Goal: Feedback & Contribution: Leave review/rating

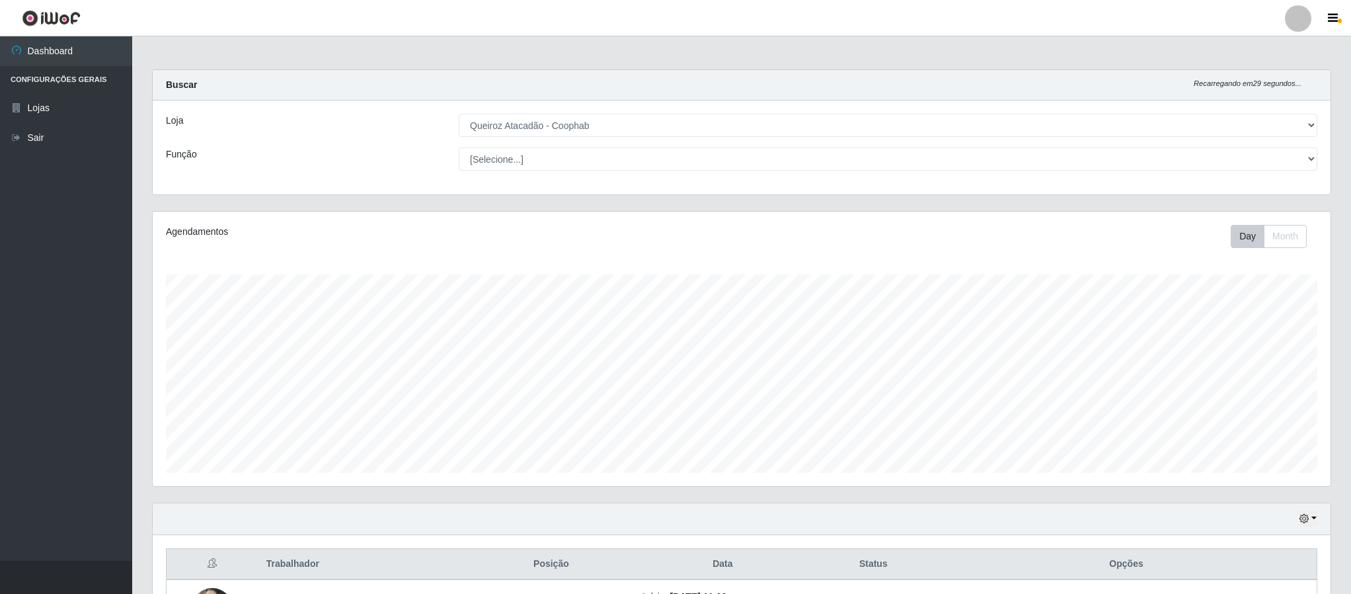
select select "463"
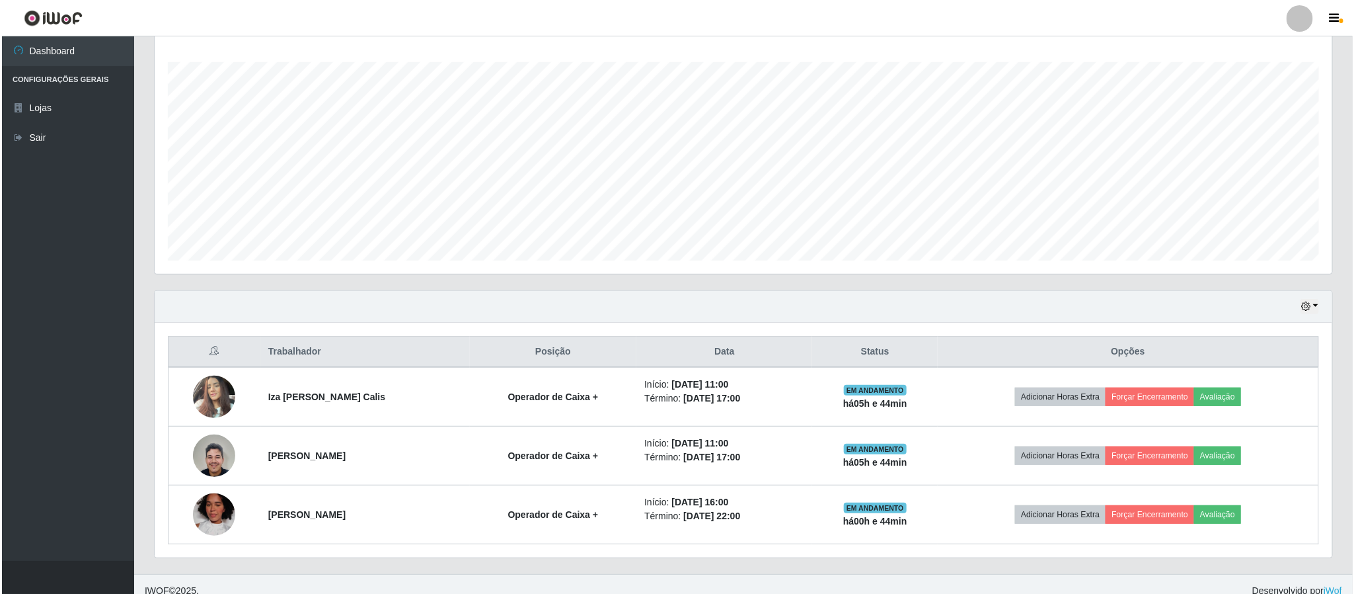
scroll to position [219, 0]
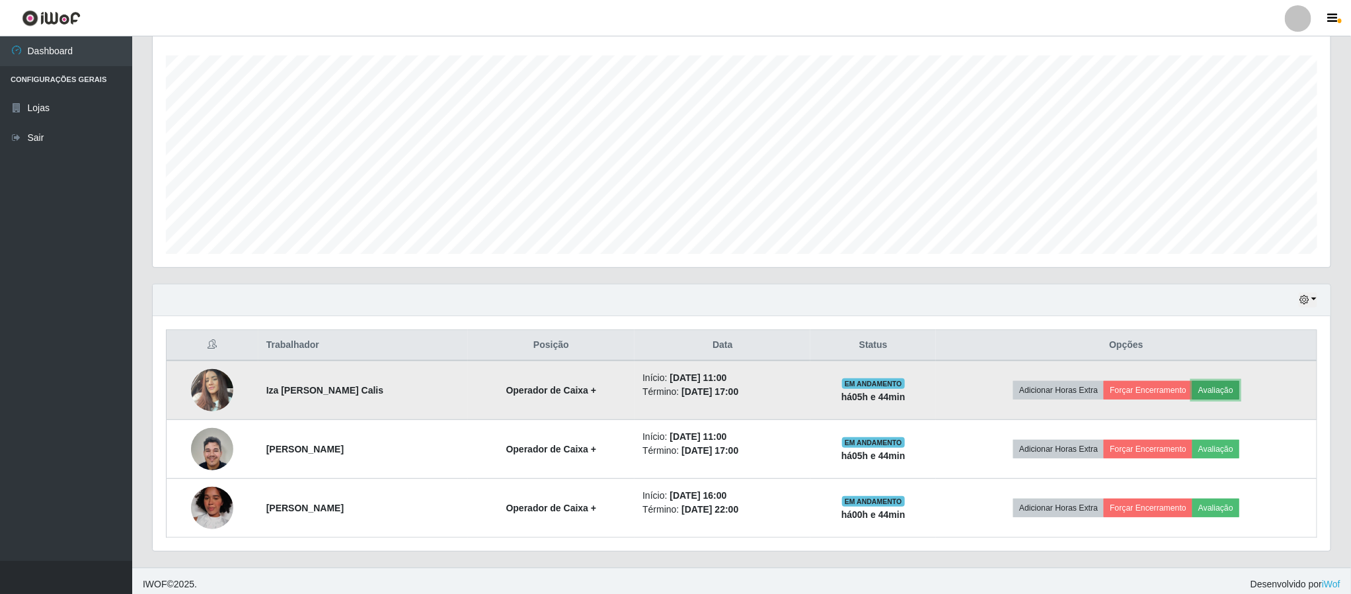
click at [1222, 399] on button "Avaliação" at bounding box center [1215, 390] width 47 height 19
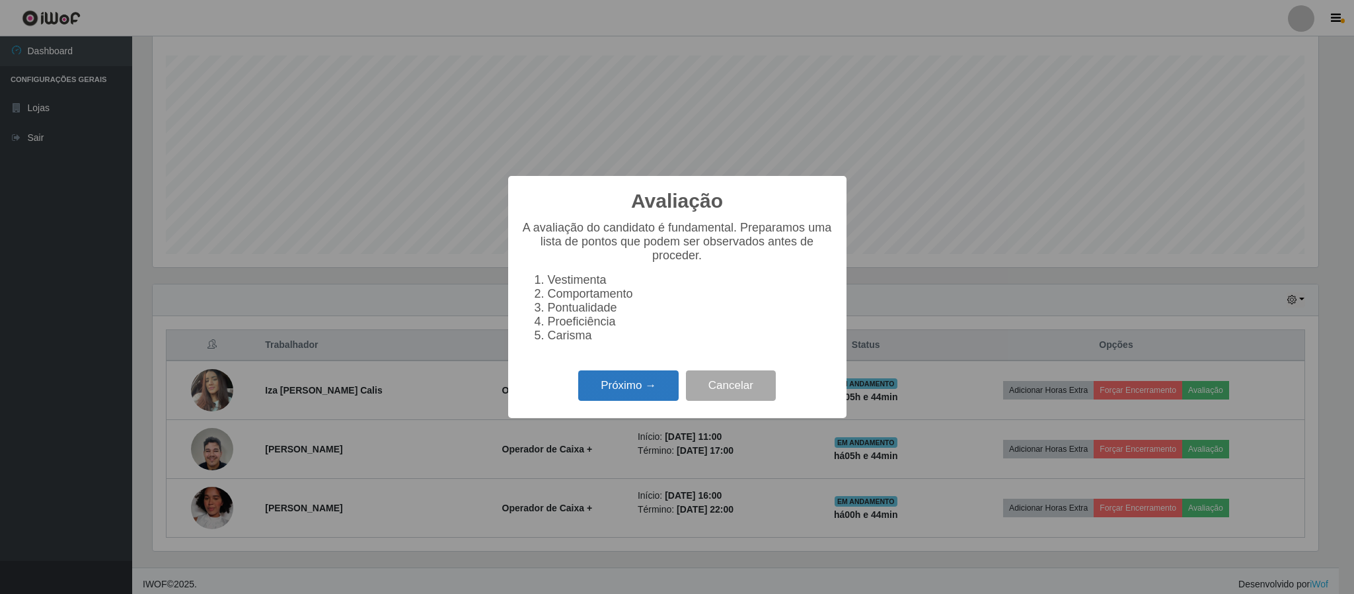
click at [659, 387] on button "Próximo →" at bounding box center [628, 385] width 100 height 31
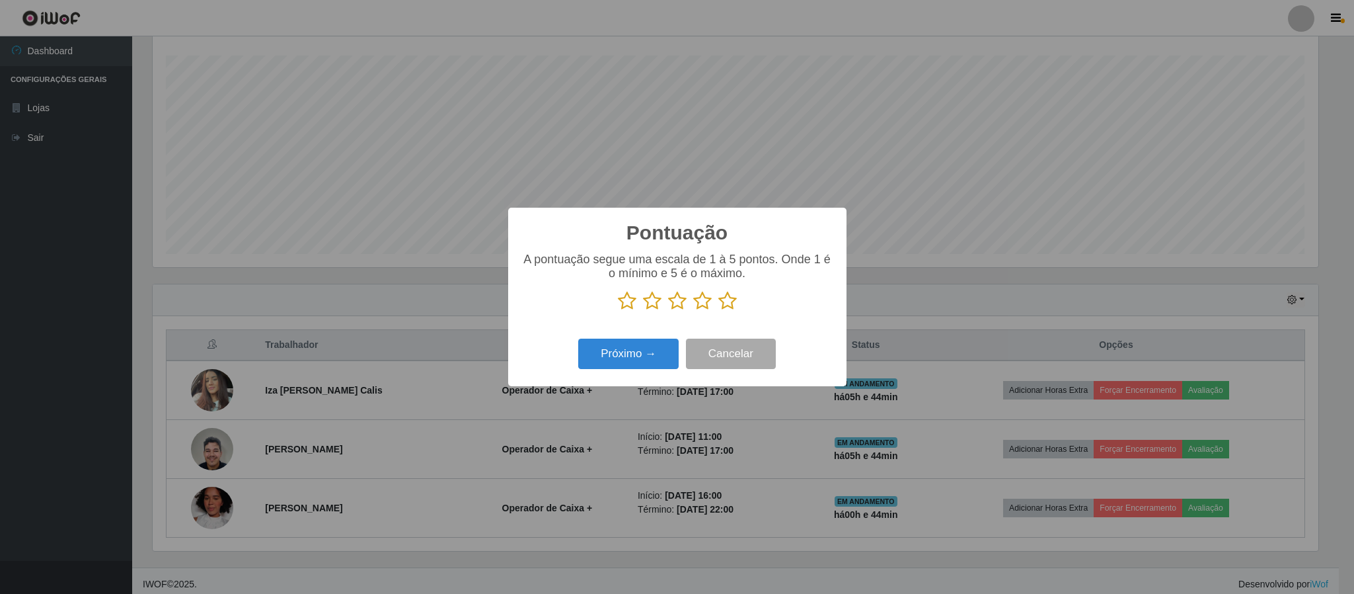
click at [726, 307] on icon at bounding box center [728, 301] width 19 height 20
click at [719, 311] on input "radio" at bounding box center [719, 311] width 0 height 0
click at [648, 358] on button "Próximo →" at bounding box center [628, 353] width 100 height 31
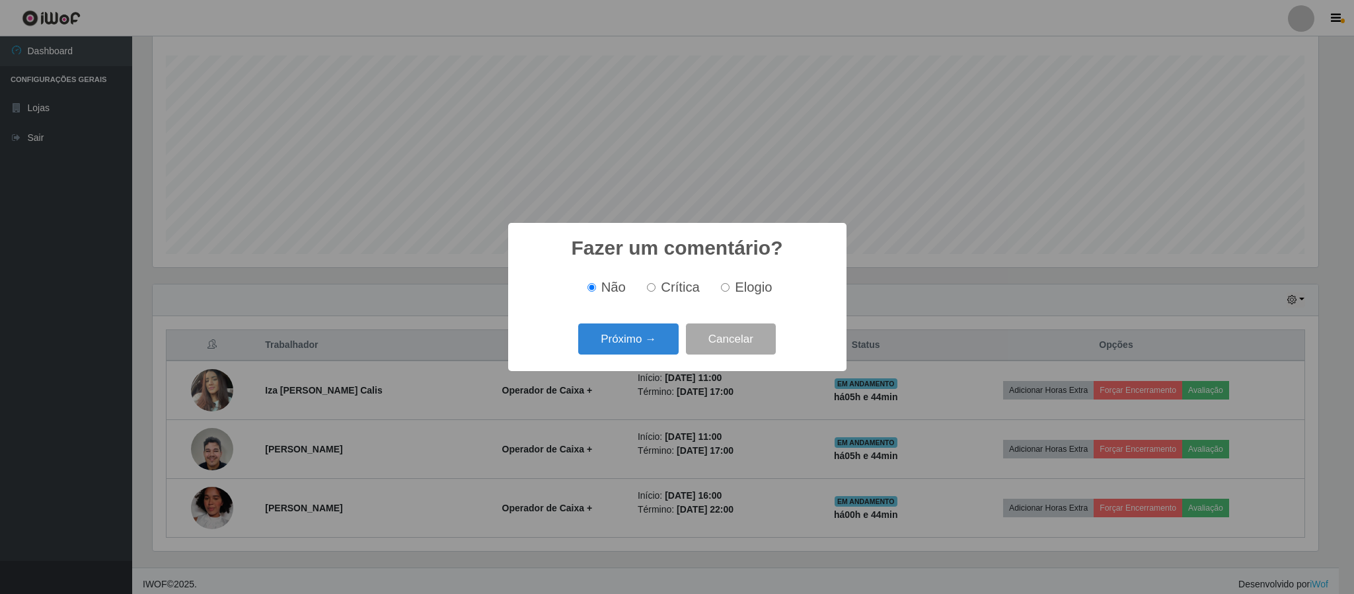
click at [724, 290] on input "Elogio" at bounding box center [725, 287] width 9 height 9
radio input "true"
click at [643, 342] on button "Próximo →" at bounding box center [628, 338] width 100 height 31
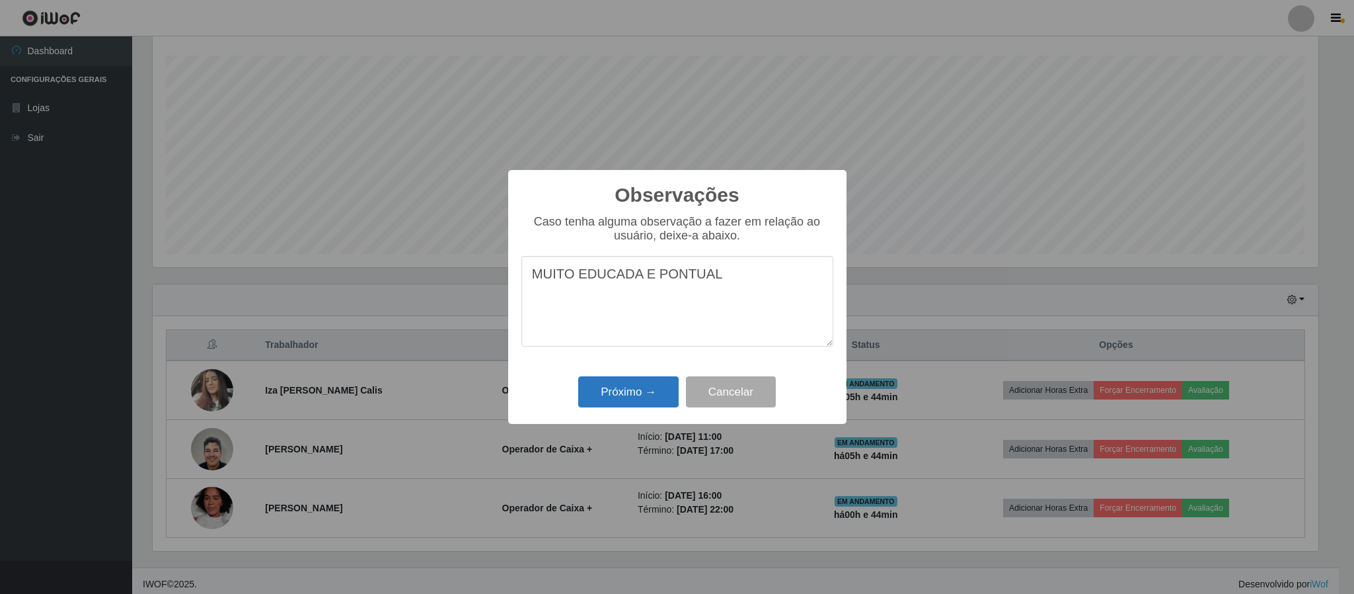
type textarea "MUITO EDUCADA E PONTUAL"
click at [652, 393] on button "Próximo →" at bounding box center [628, 391] width 100 height 31
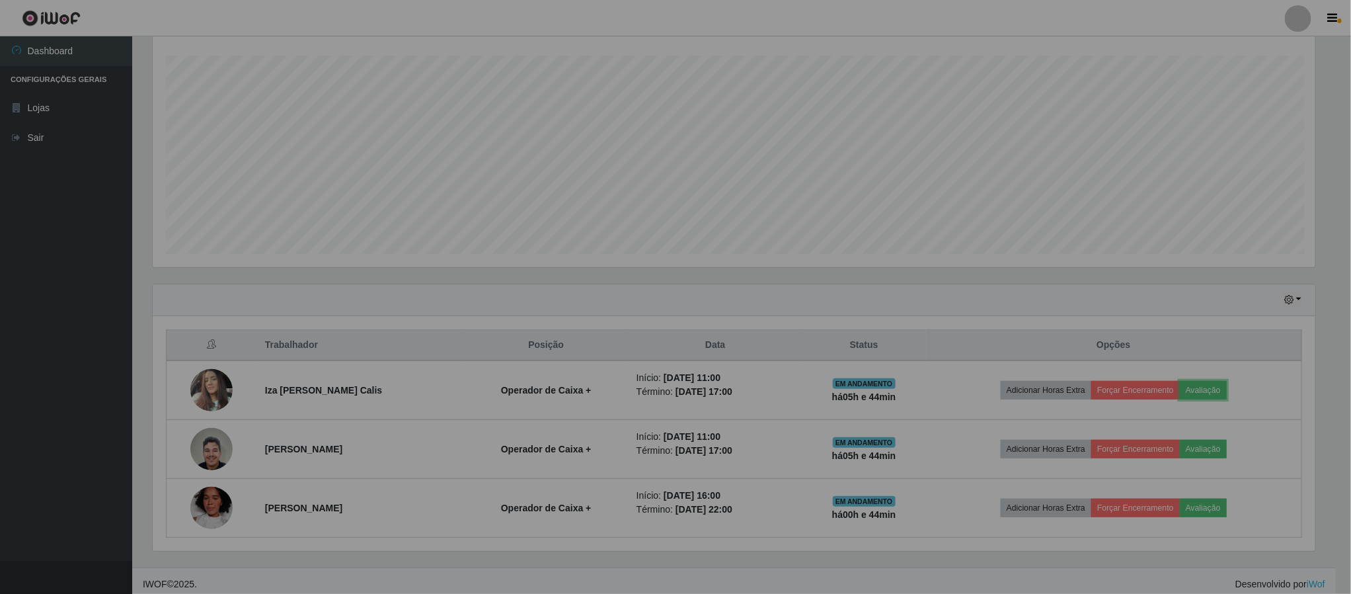
scroll to position [276, 1177]
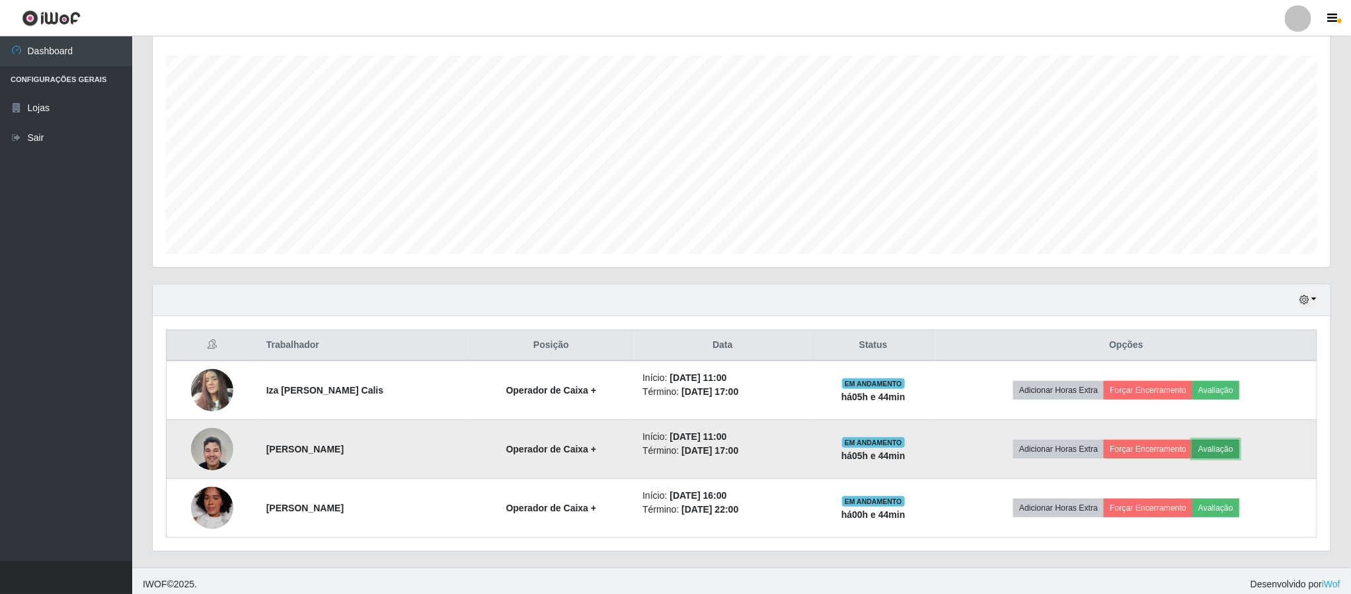
click at [1212, 451] on button "Avaliação" at bounding box center [1215, 449] width 47 height 19
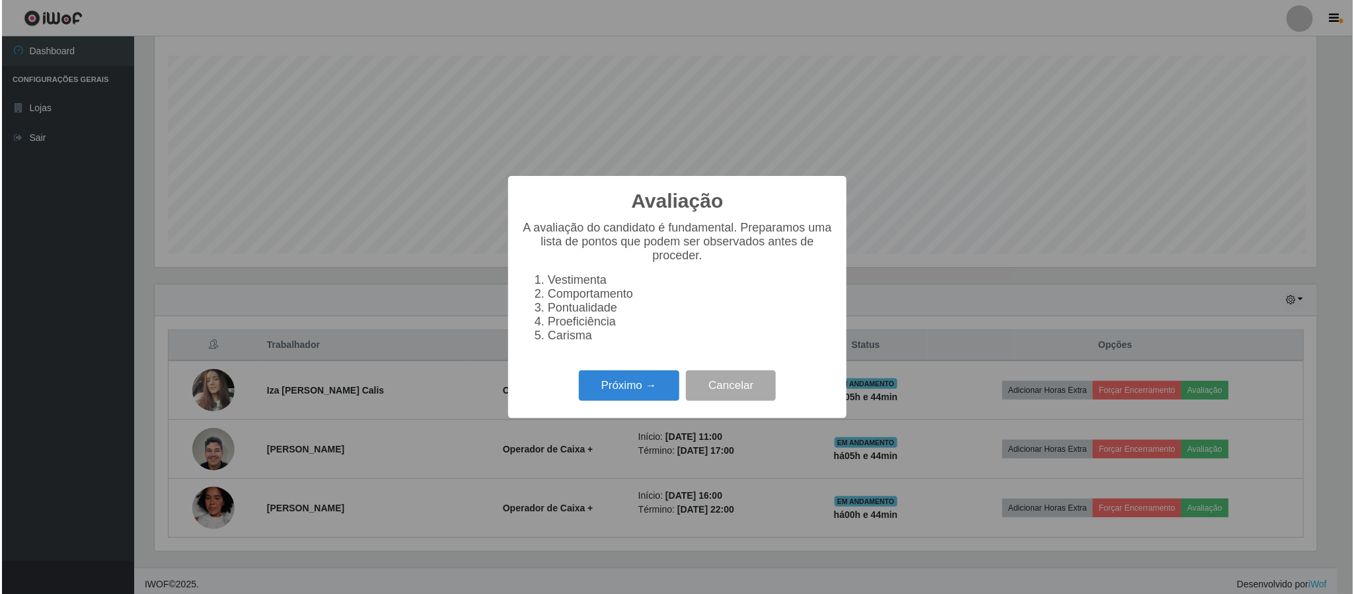
scroll to position [276, 1166]
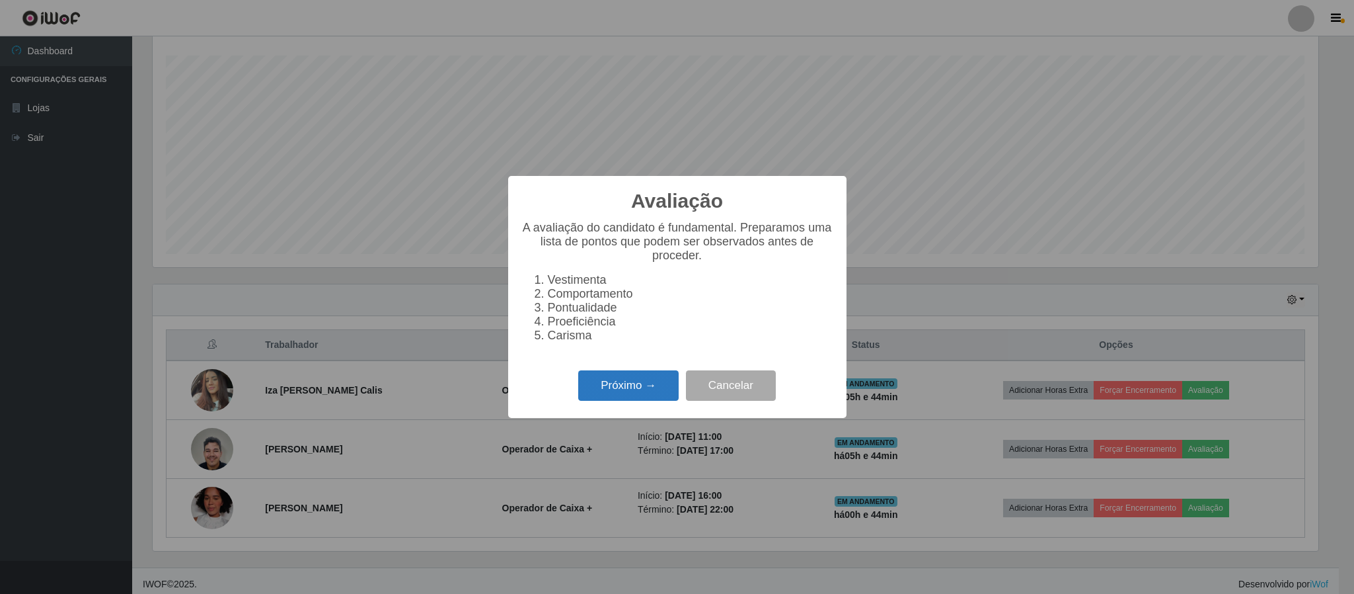
click at [621, 399] on button "Próximo →" at bounding box center [628, 385] width 100 height 31
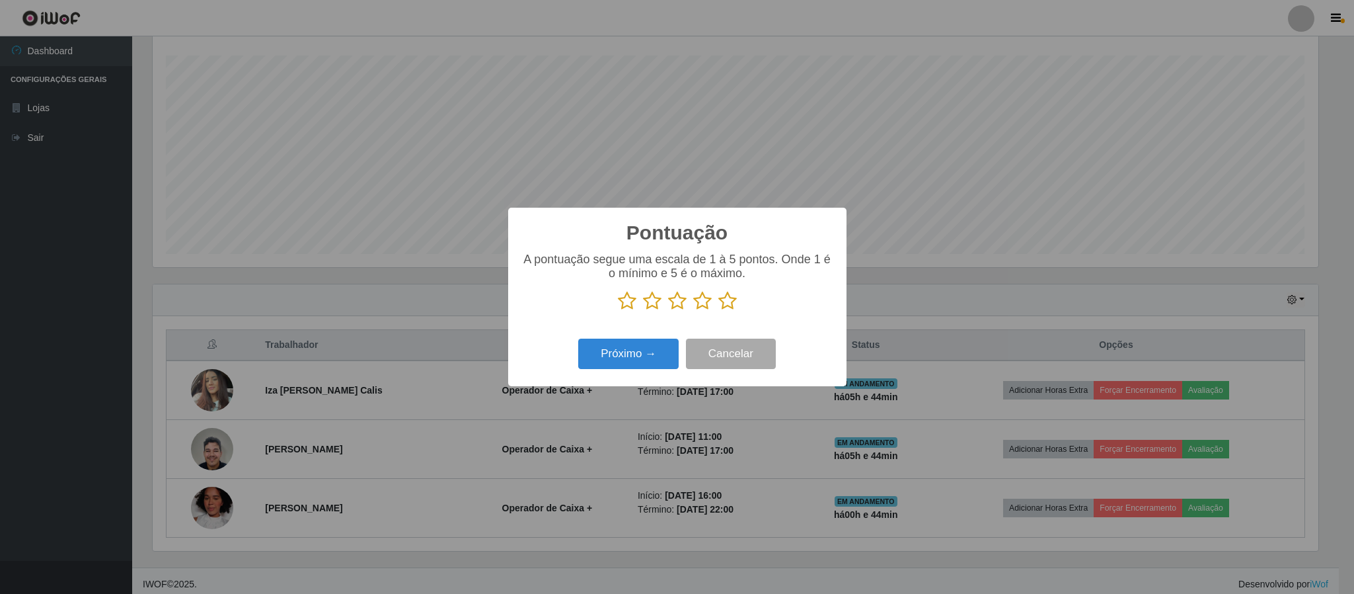
click at [724, 306] on icon at bounding box center [728, 301] width 19 height 20
click at [719, 311] on input "radio" at bounding box center [719, 311] width 0 height 0
click at [656, 347] on button "Próximo →" at bounding box center [628, 353] width 100 height 31
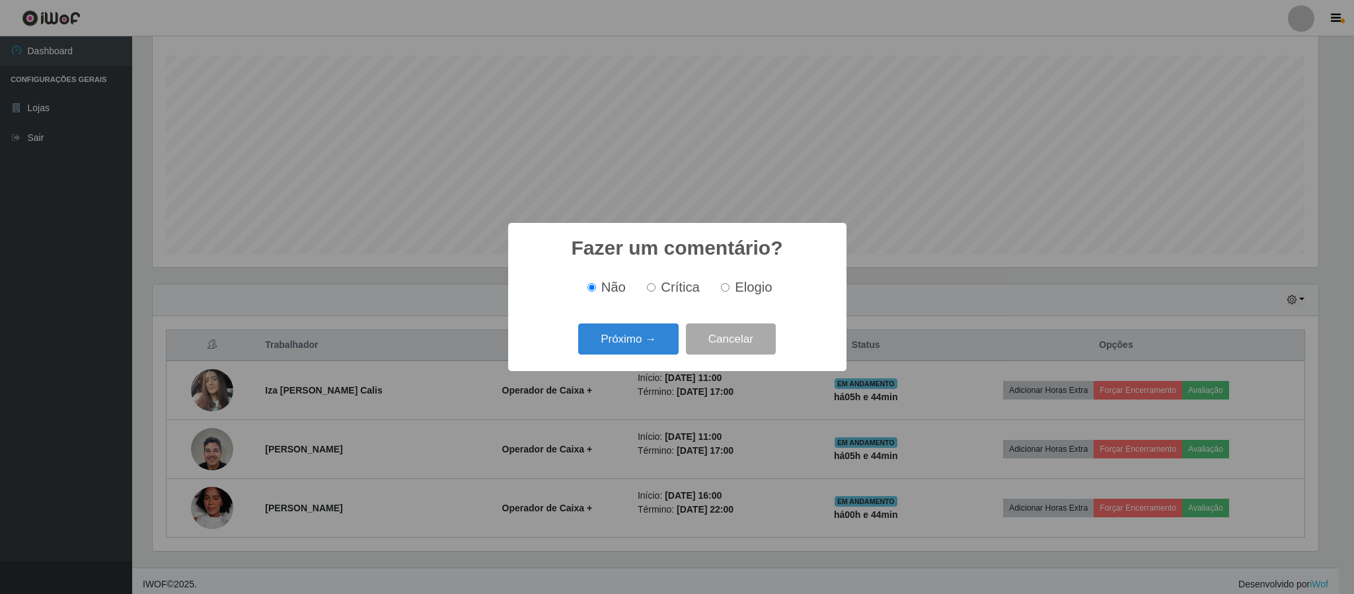
drag, startPoint x: 726, startPoint y: 288, endPoint x: 712, endPoint y: 298, distance: 18.0
click at [726, 288] on input "Elogio" at bounding box center [725, 287] width 9 height 9
radio input "true"
click at [637, 339] on button "Próximo →" at bounding box center [628, 338] width 100 height 31
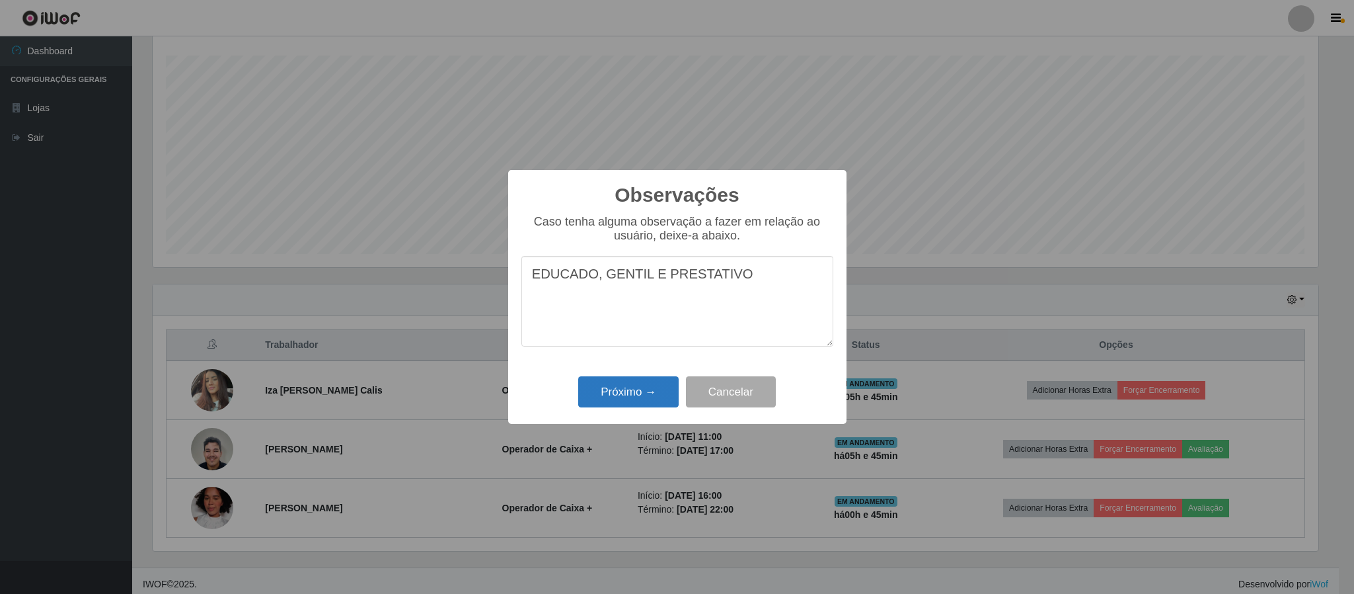
type textarea "EDUCADO, GENTIL E PRESTATIVO"
click at [661, 393] on button "Próximo →" at bounding box center [628, 391] width 100 height 31
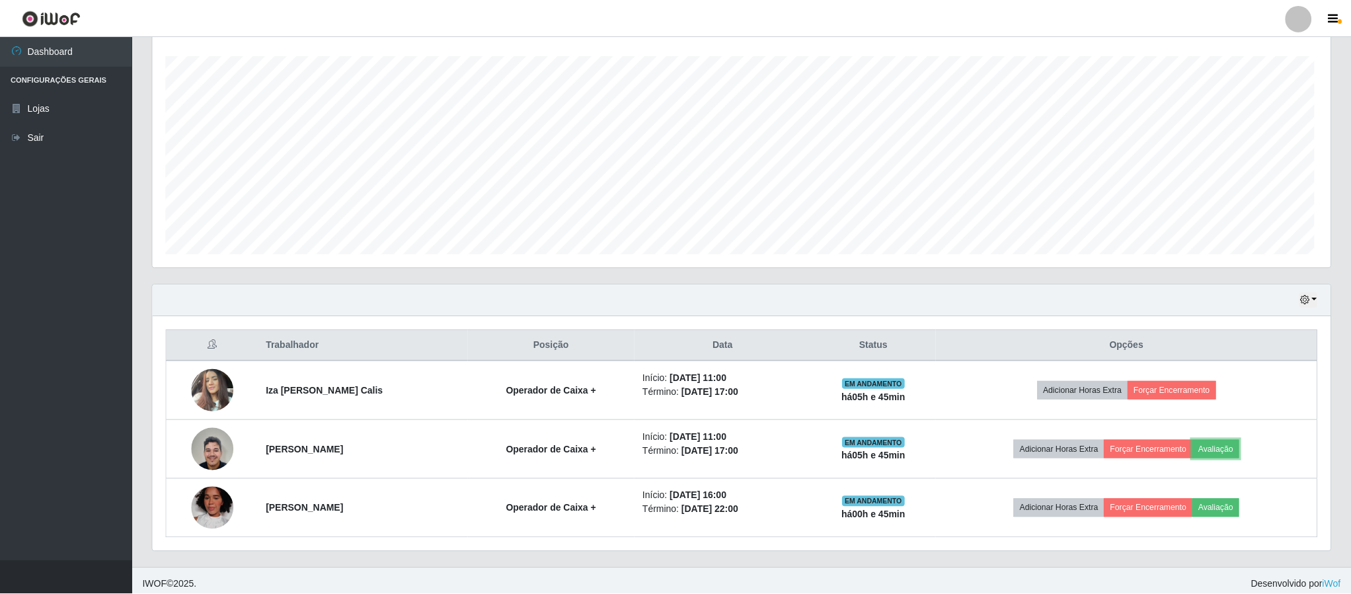
scroll to position [276, 1177]
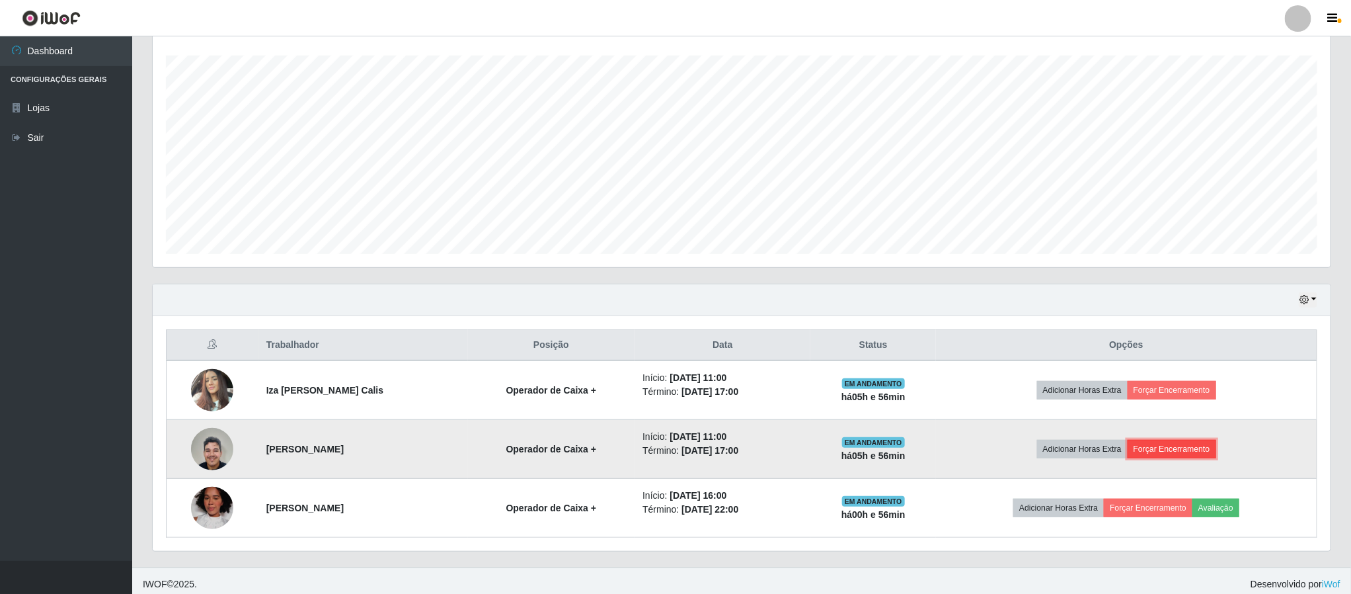
click at [1159, 452] on button "Forçar Encerramento" at bounding box center [1172, 449] width 89 height 19
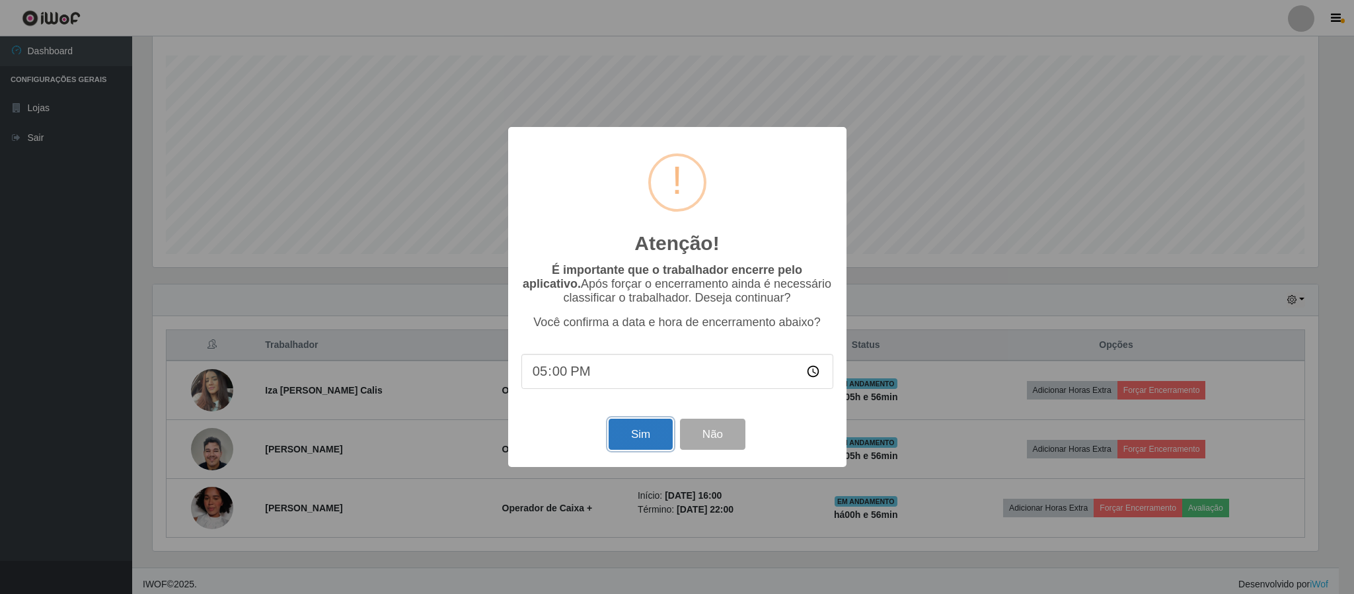
click at [623, 436] on button "Sim" at bounding box center [641, 433] width 64 height 31
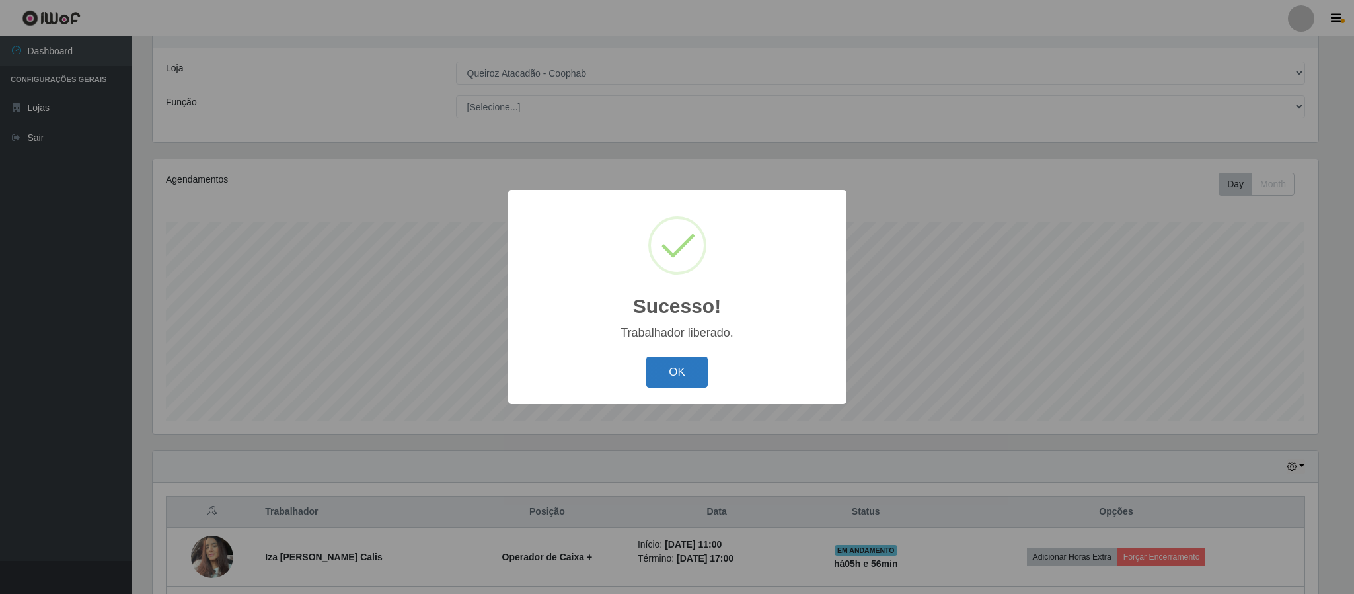
click at [669, 363] on button "OK" at bounding box center [676, 371] width 61 height 31
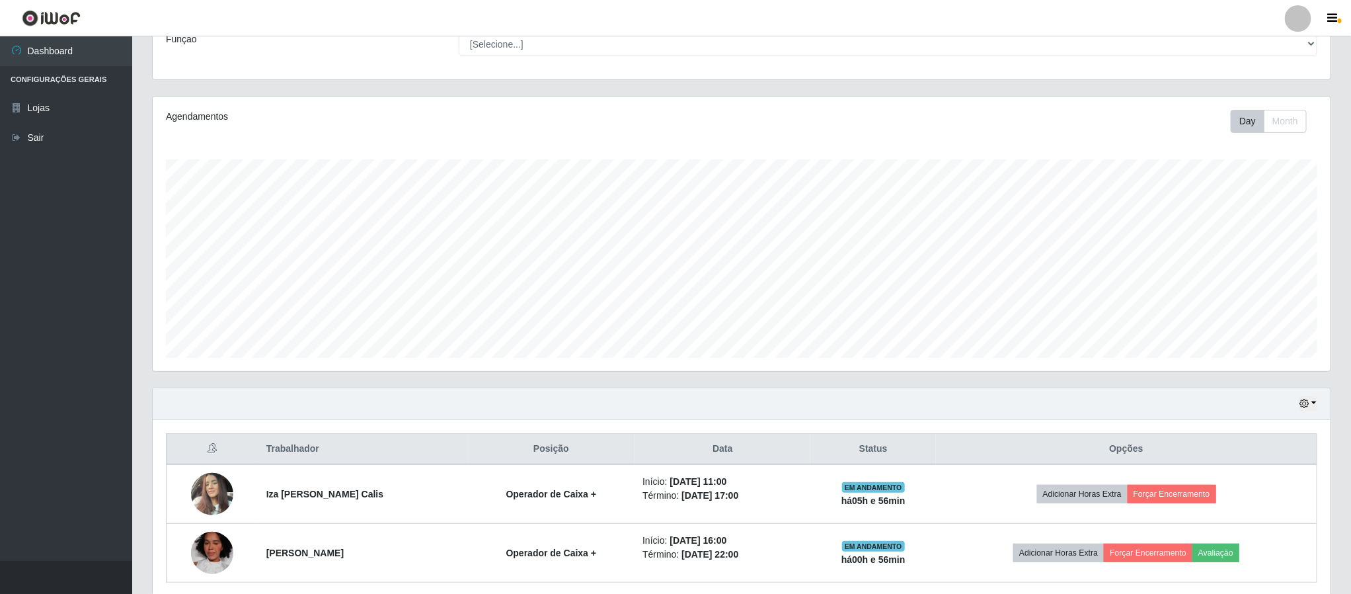
scroll to position [171, 0]
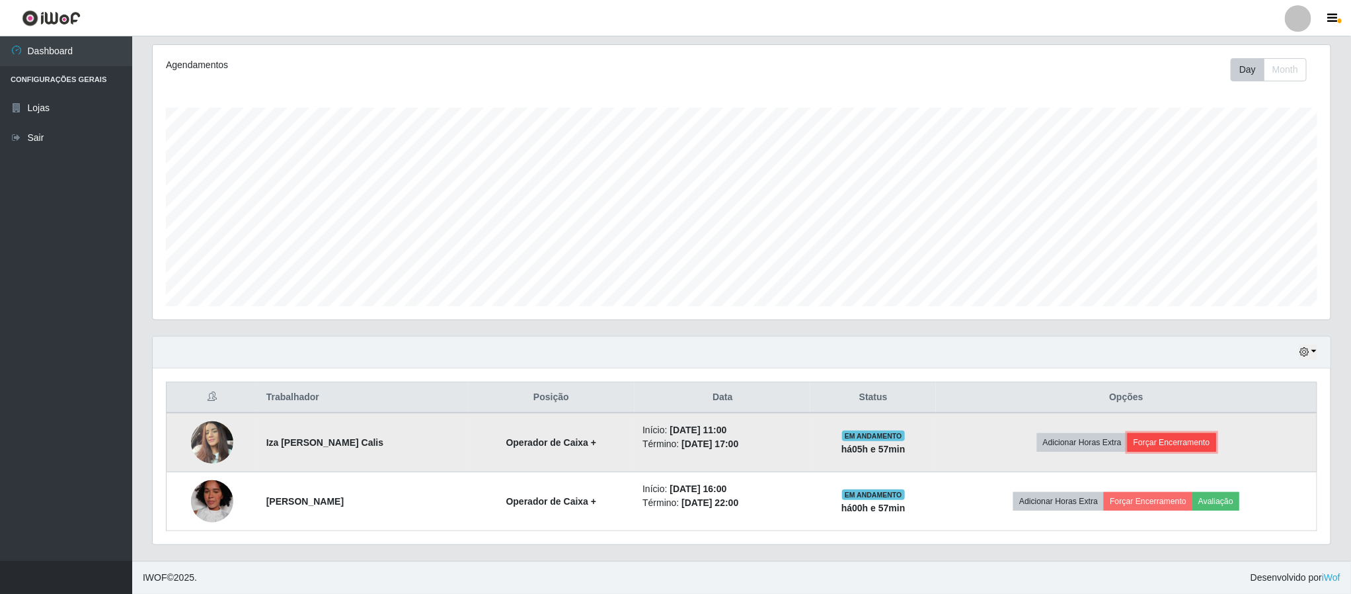
click at [1152, 440] on button "Forçar Encerramento" at bounding box center [1172, 442] width 89 height 19
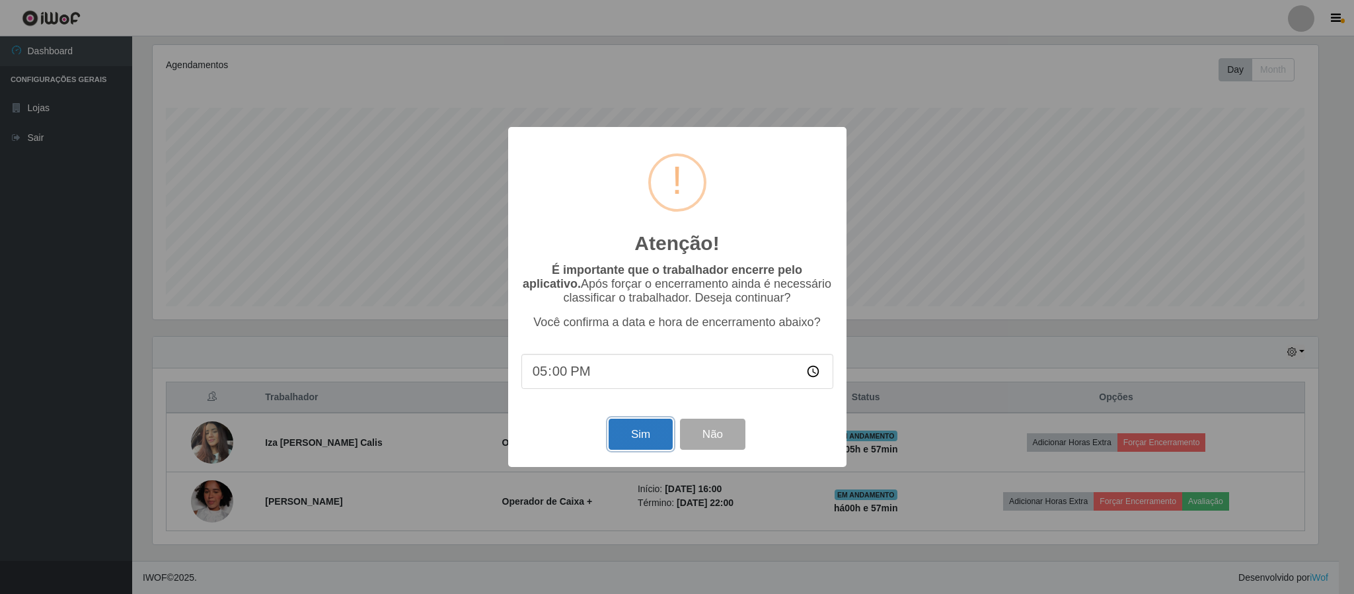
click at [639, 439] on button "Sim" at bounding box center [641, 433] width 64 height 31
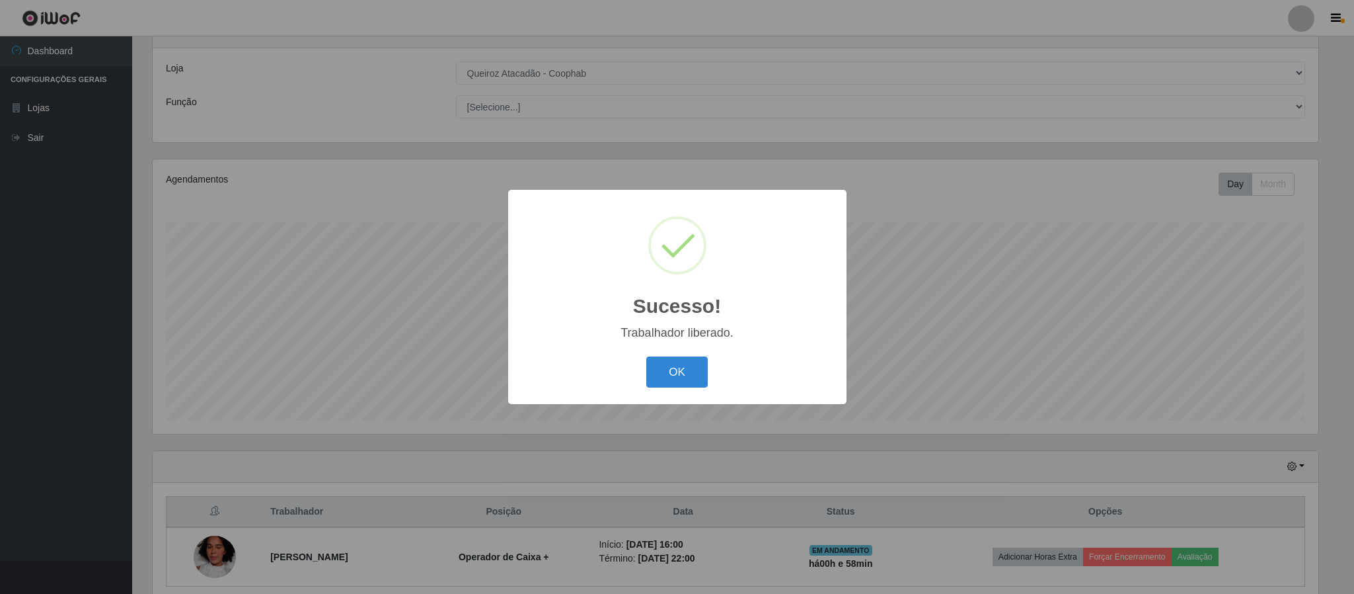
click at [646, 356] on button "OK" at bounding box center [676, 371] width 61 height 31
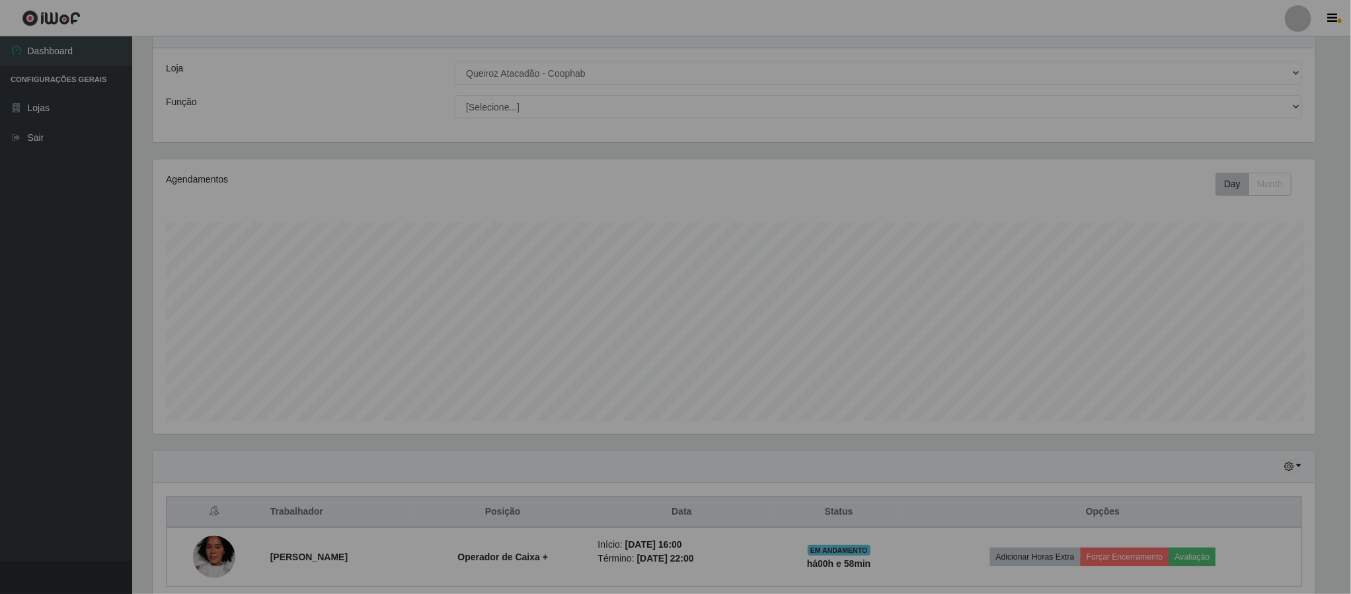
scroll to position [276, 1177]
